Goal: Information Seeking & Learning: Find specific page/section

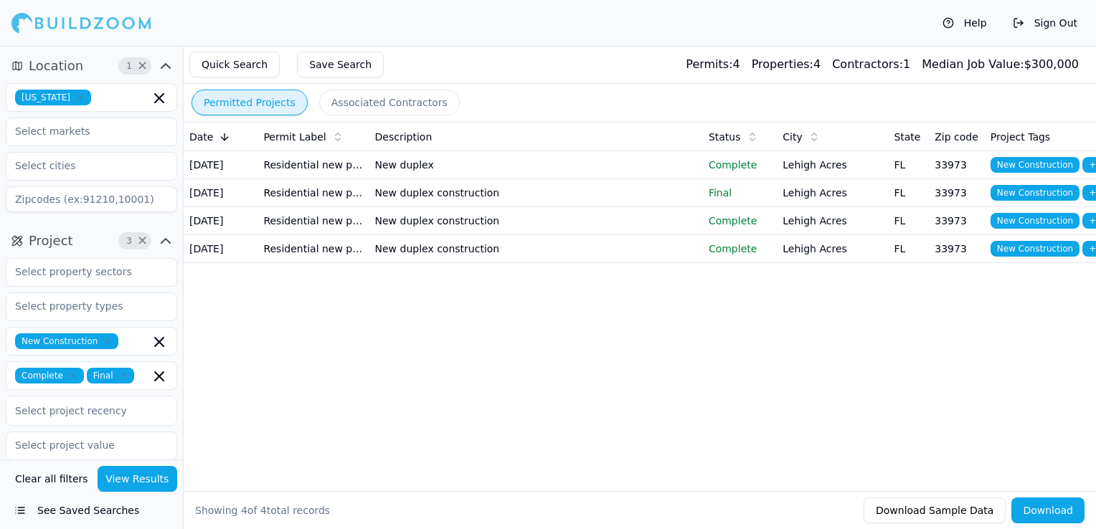
click at [76, 100] on icon "button" at bounding box center [80, 97] width 9 height 9
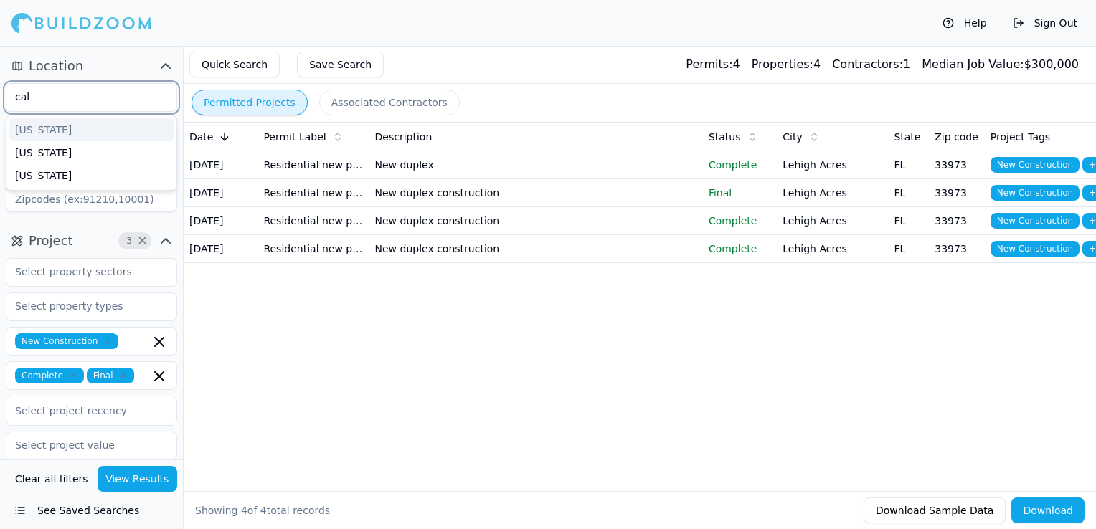
type input "cali"
click at [63, 122] on div "[US_STATE]" at bounding box center [91, 129] width 164 height 23
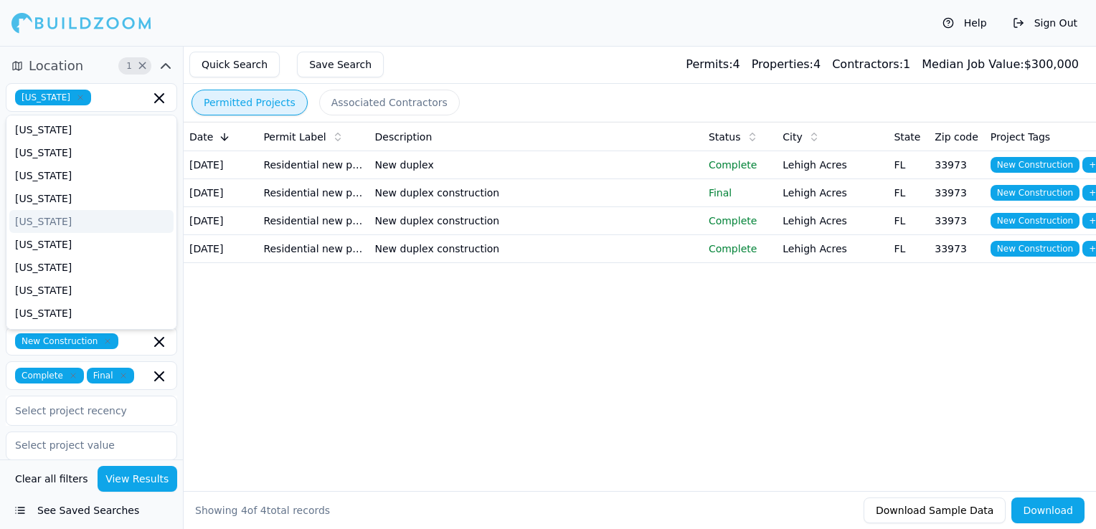
click at [367, 33] on div "Help Sign Out" at bounding box center [548, 23] width 1096 height 46
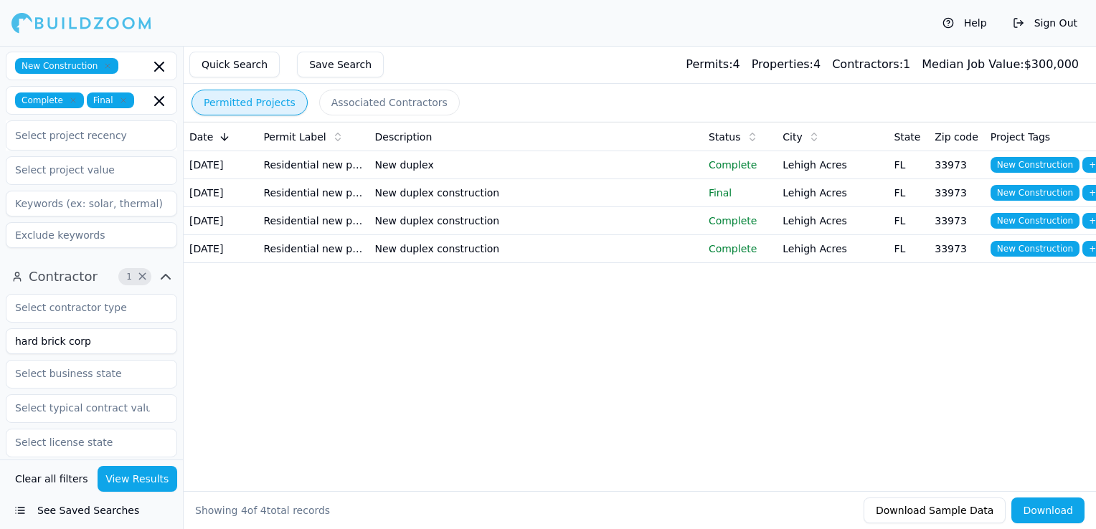
scroll to position [359, 0]
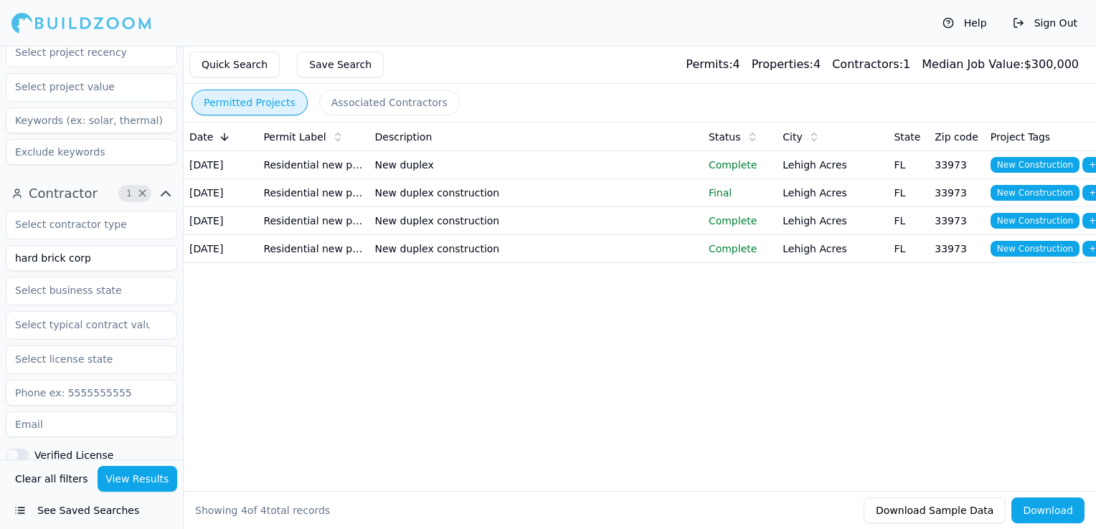
drag, startPoint x: 93, startPoint y: 261, endPoint x: -3, endPoint y: 259, distance: 95.4
click at [0, 259] on html "Help Sign Out Location 1 × [US_STATE] Project 3 × New Construction Complete Fin…" at bounding box center [548, 264] width 1096 height 529
type input "Groundbreaking Design Building"
click at [136, 471] on button "View Results" at bounding box center [138, 479] width 80 height 26
